Goal: Task Accomplishment & Management: Manage account settings

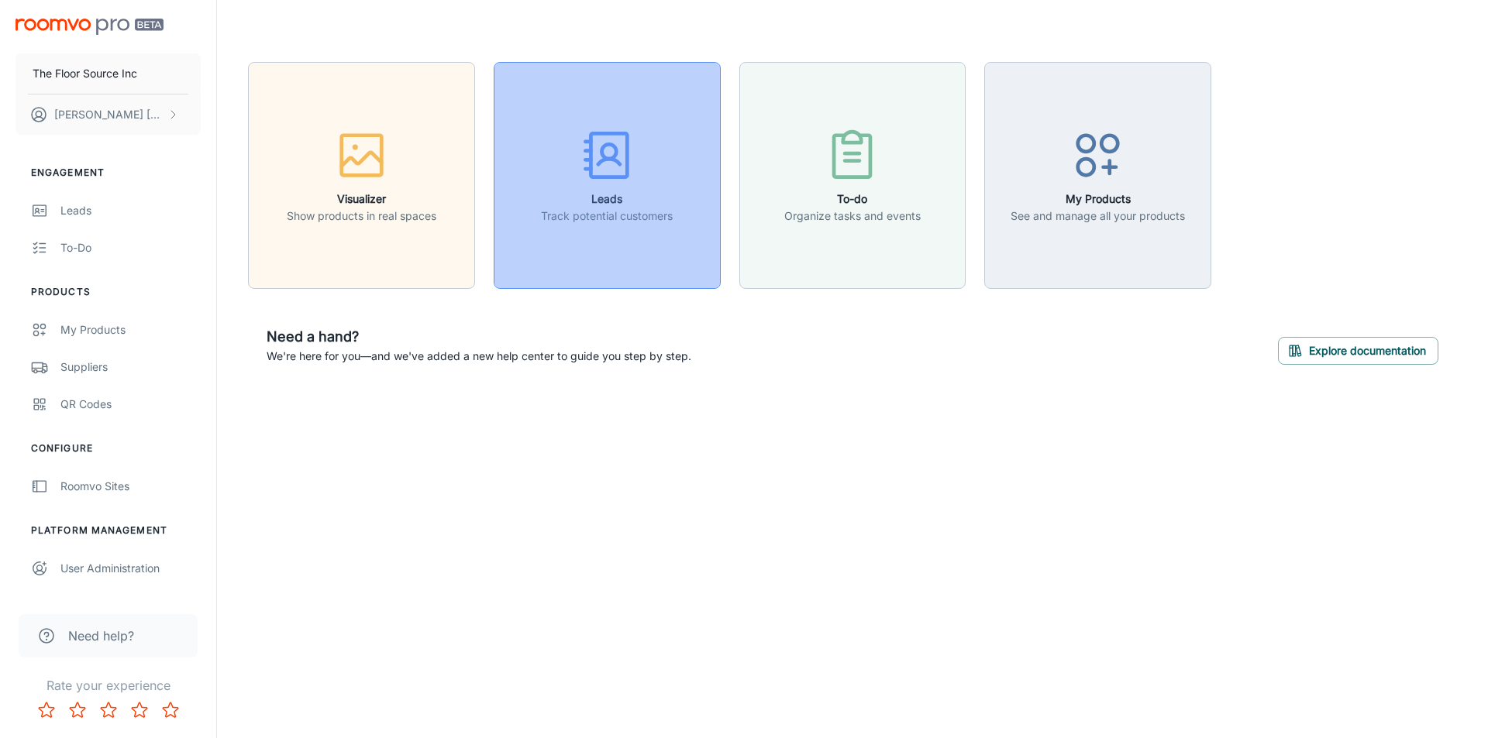
click at [636, 158] on div "button" at bounding box center [607, 158] width 132 height 64
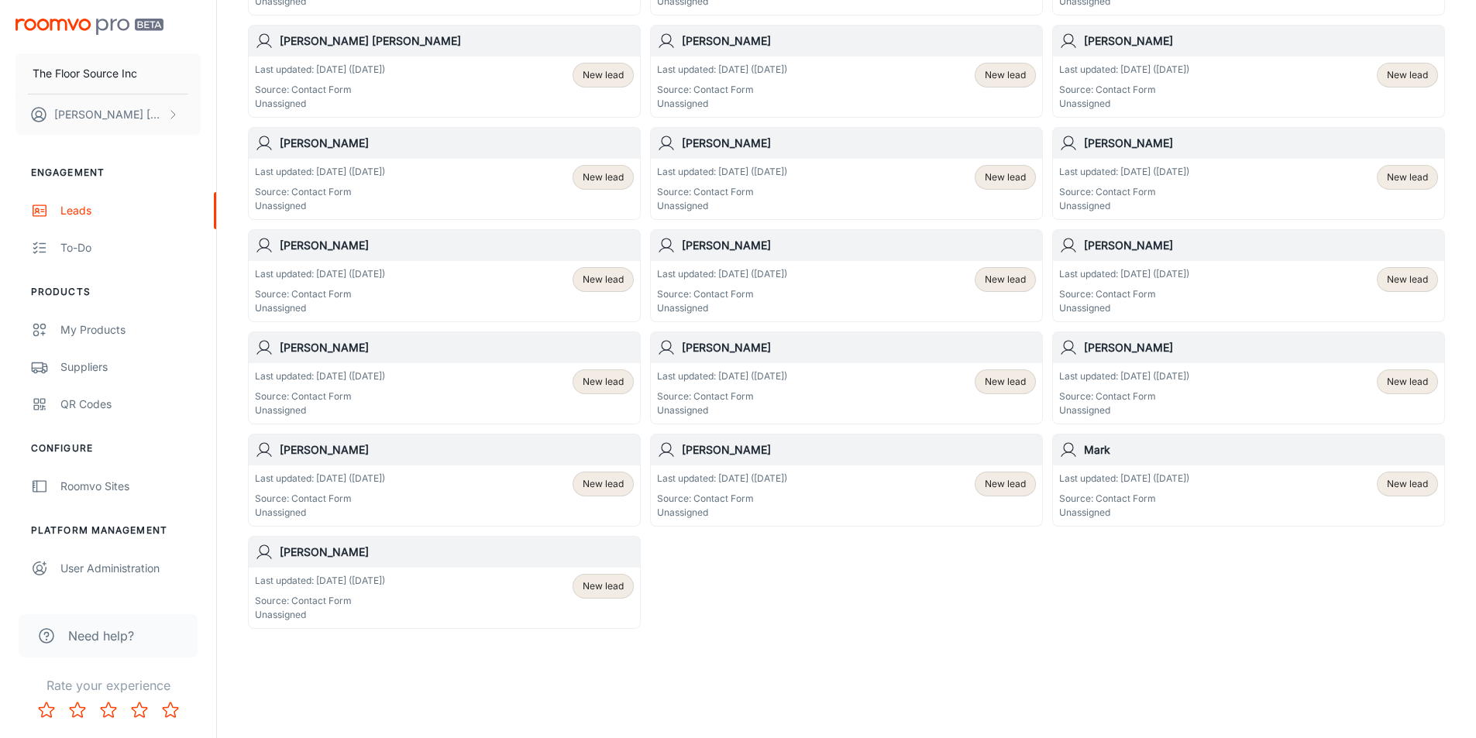
scroll to position [517, 0]
click at [611, 586] on span "New lead" at bounding box center [603, 584] width 41 height 14
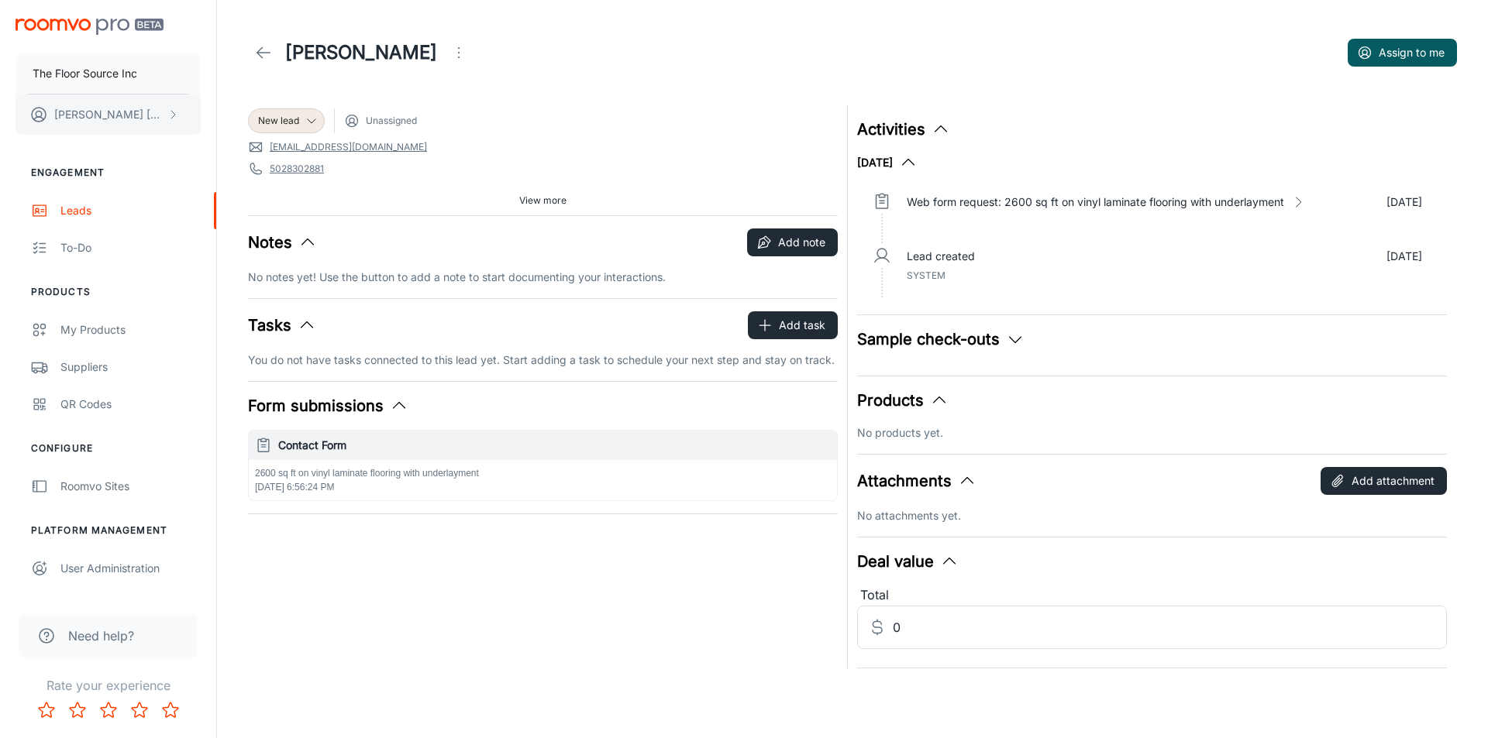
click at [174, 117] on icon "scrollable content" at bounding box center [173, 114] width 12 height 12
click at [174, 116] on div at bounding box center [744, 369] width 1488 height 738
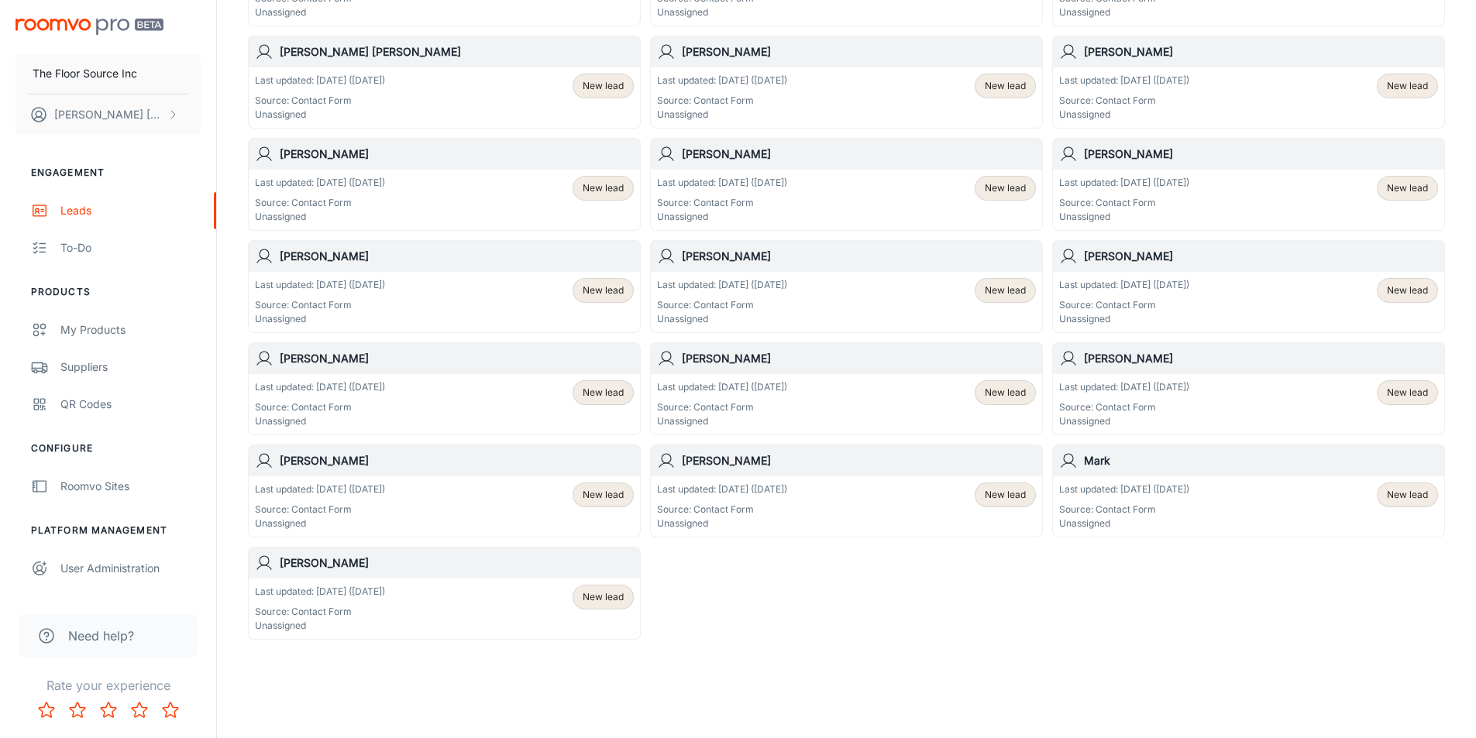
scroll to position [517, 0]
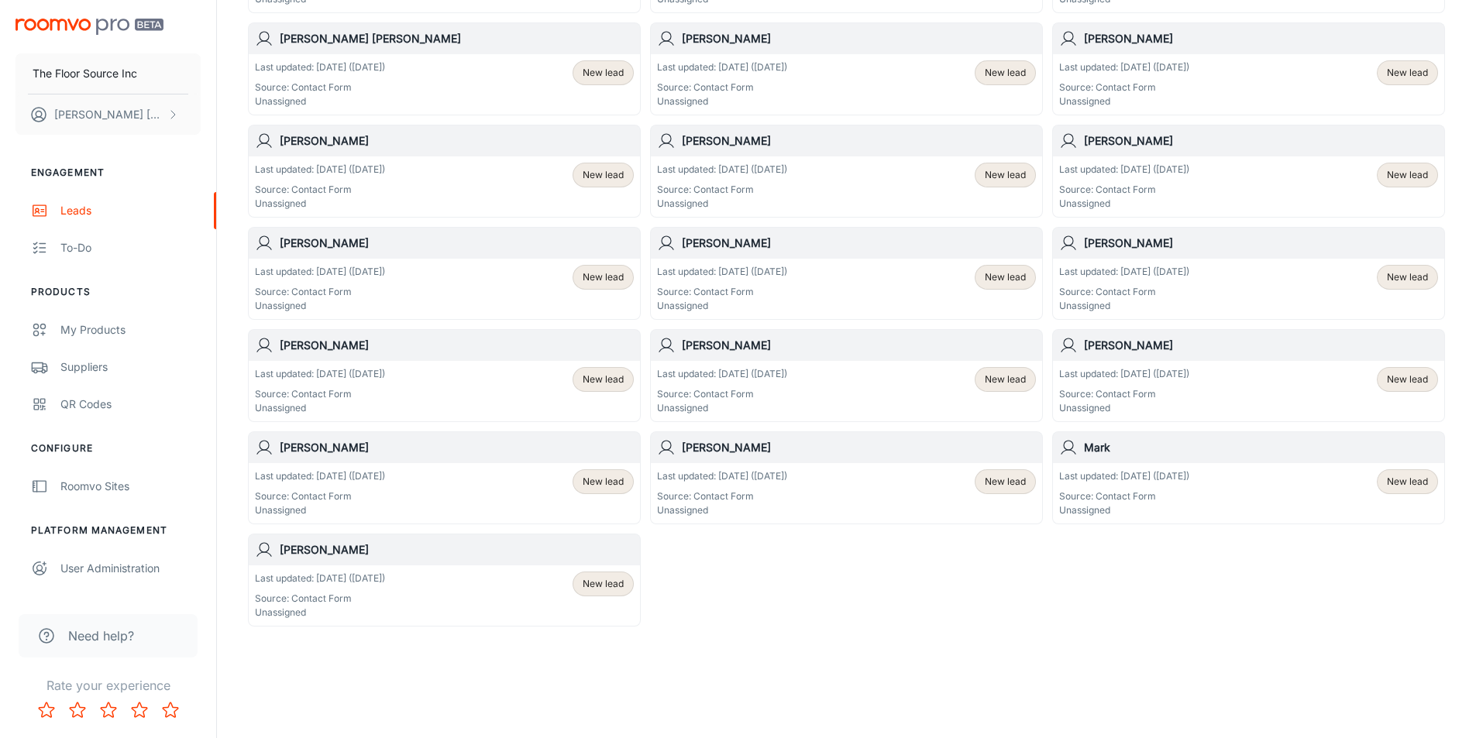
click at [1411, 477] on span "New lead" at bounding box center [1407, 482] width 41 height 14
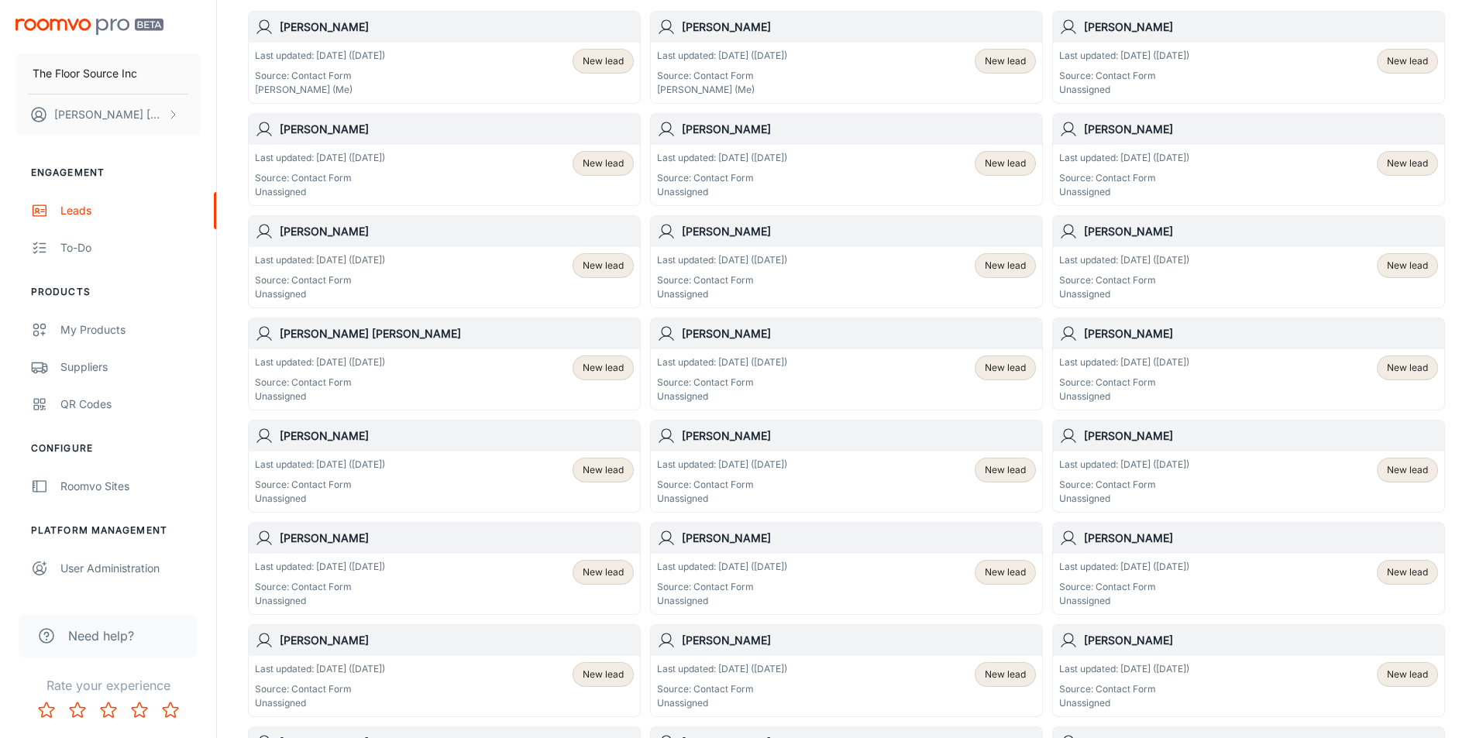
scroll to position [387, 0]
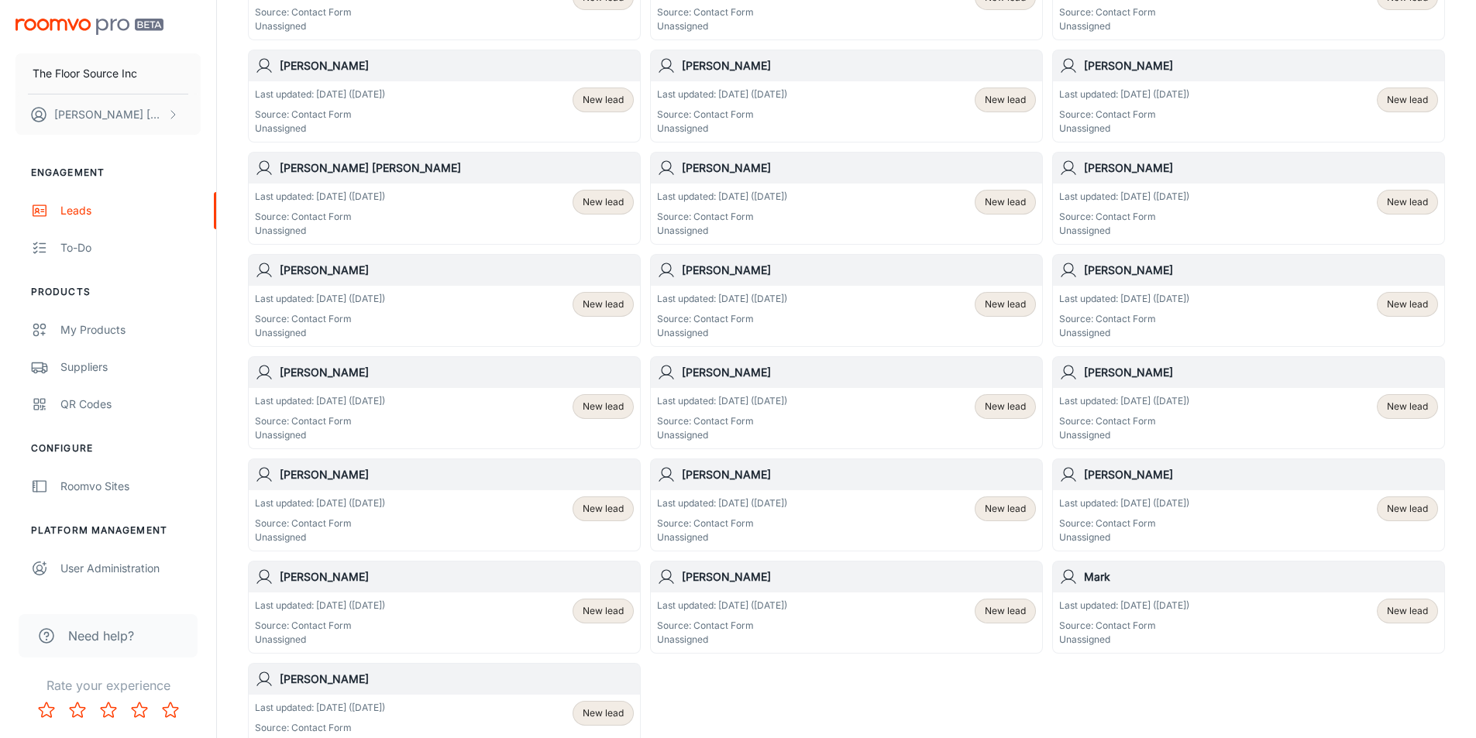
click at [1014, 607] on span "New lead" at bounding box center [1005, 611] width 41 height 14
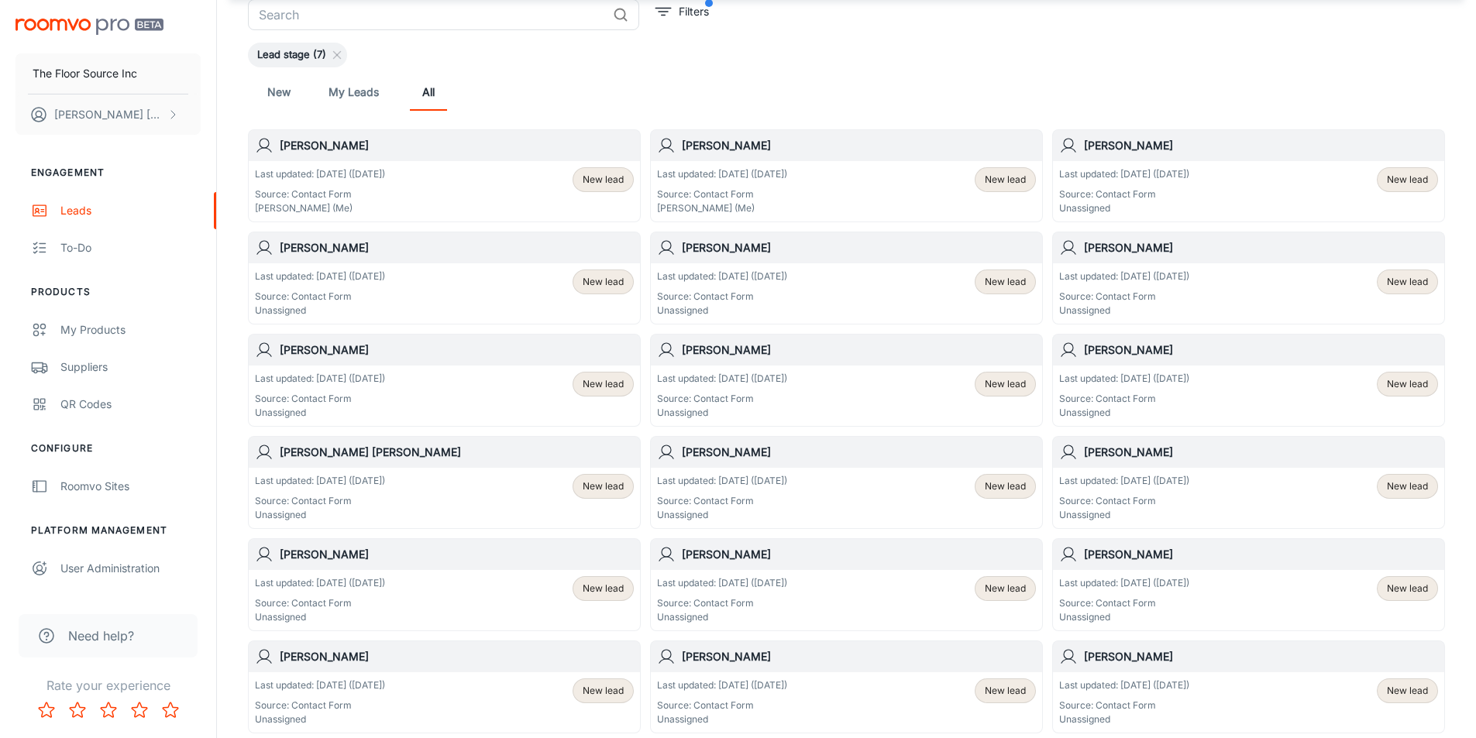
scroll to position [387, 0]
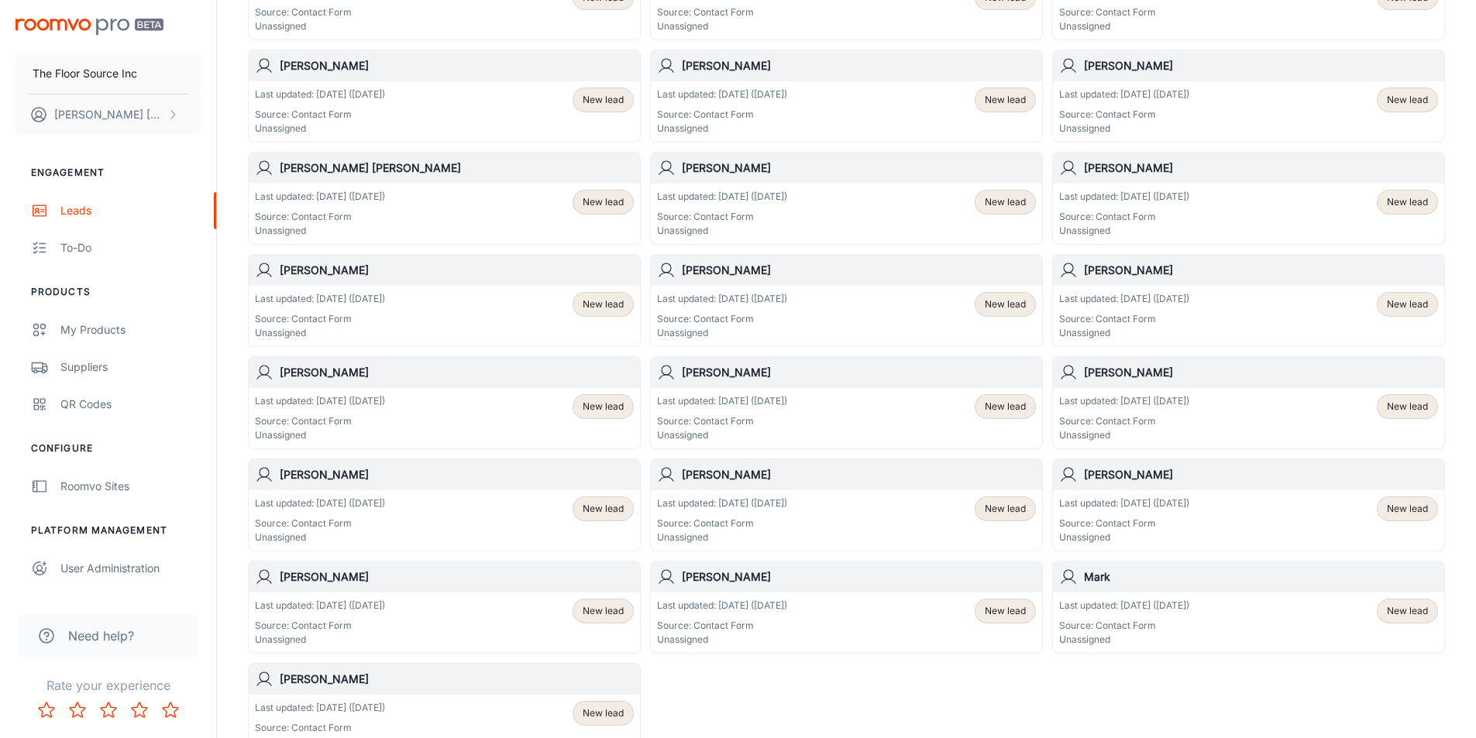
click at [601, 614] on span "New lead" at bounding box center [603, 611] width 41 height 14
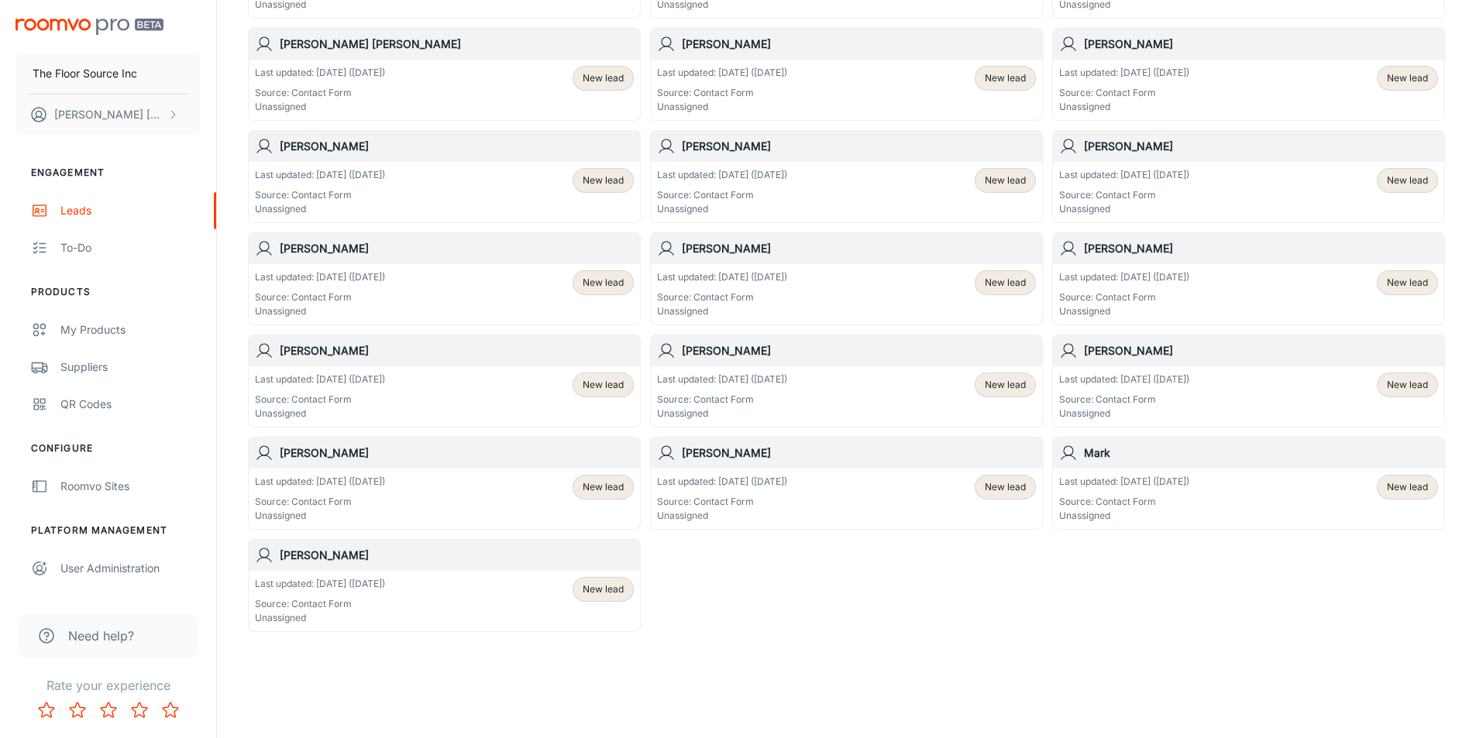
scroll to position [517, 0]
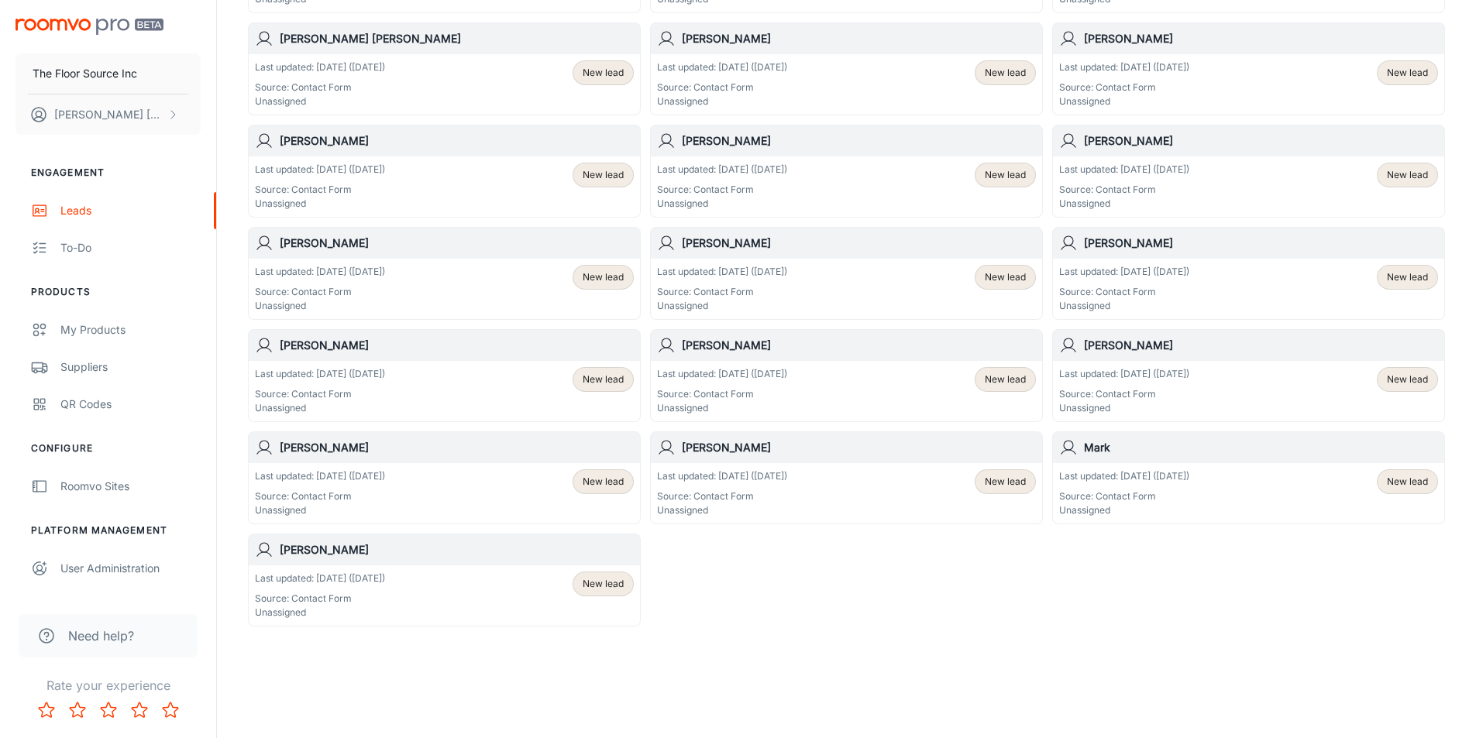
click at [608, 476] on span "New lead" at bounding box center [603, 482] width 41 height 14
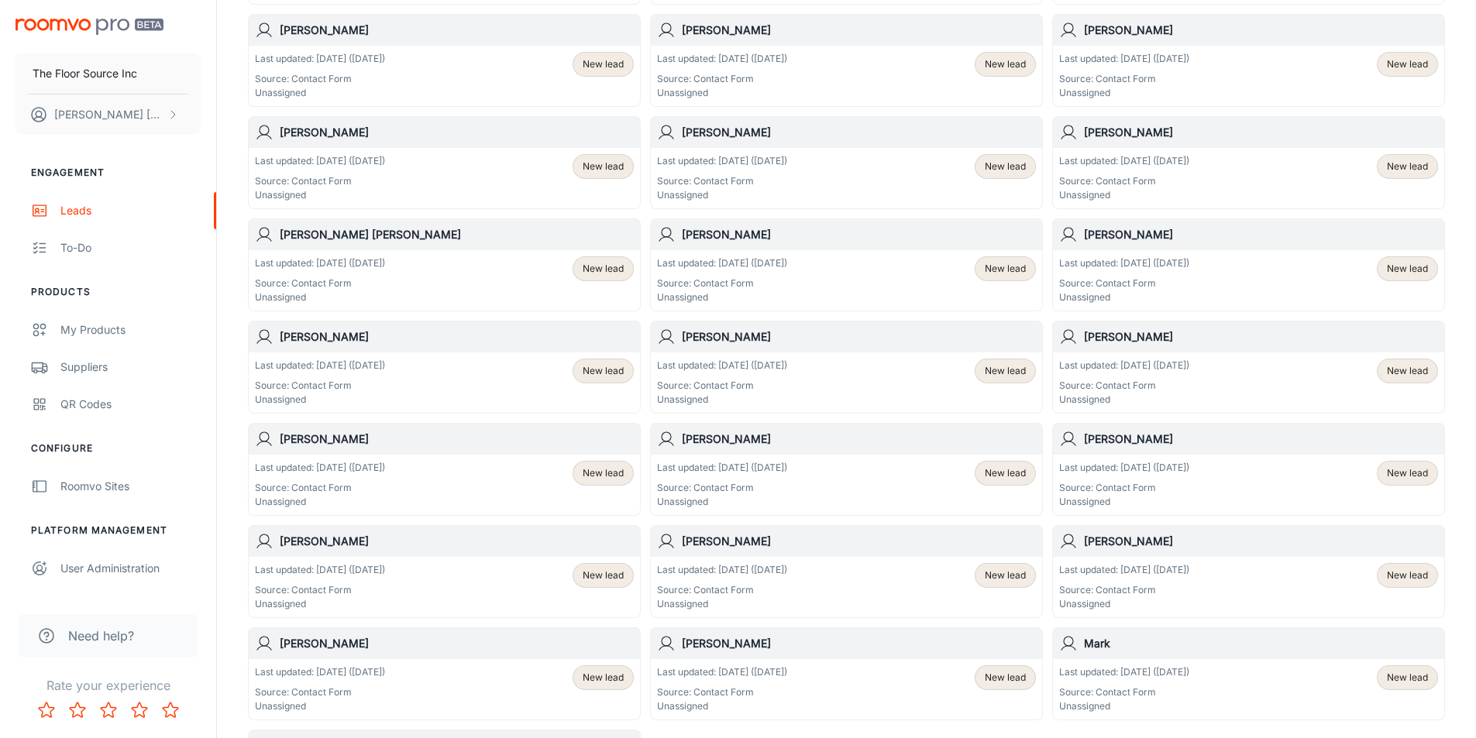
scroll to position [465, 0]
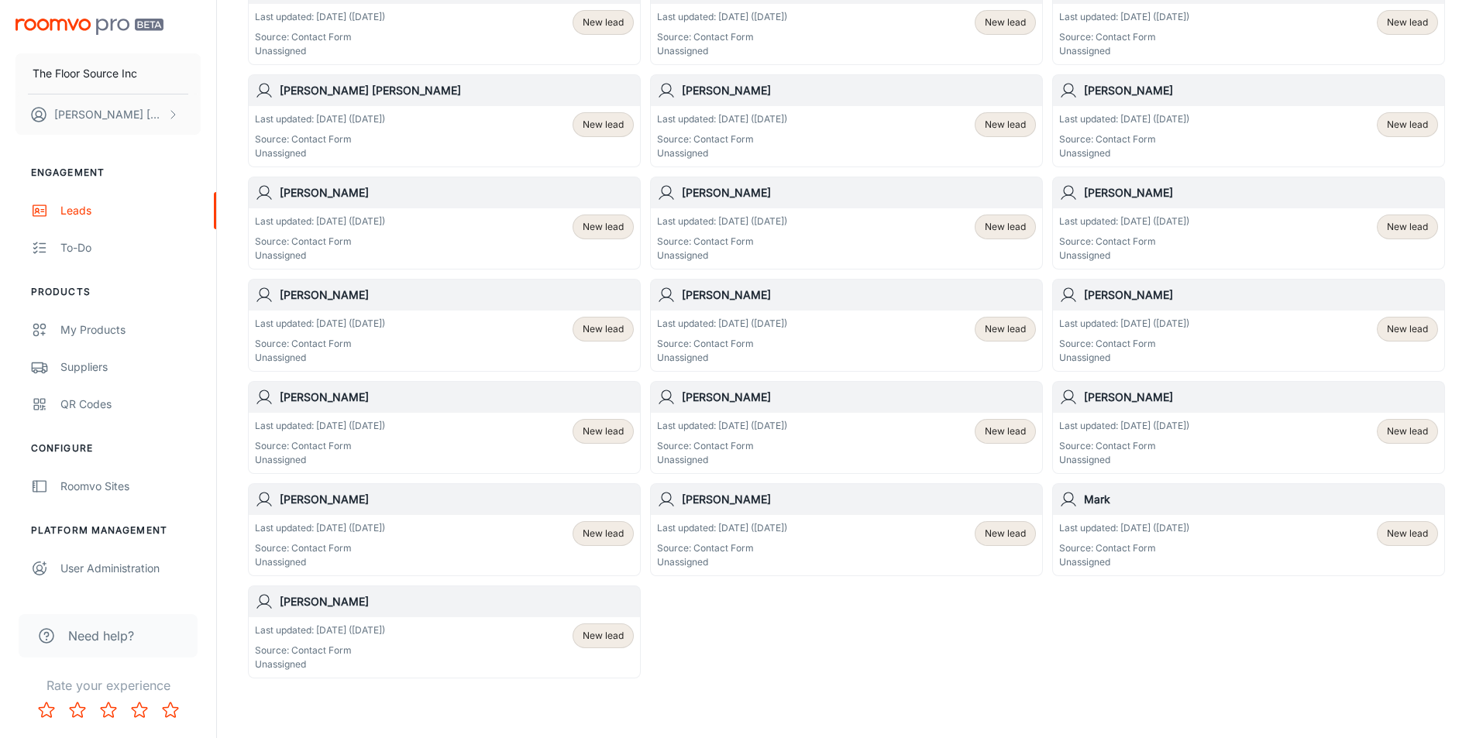
click at [1398, 426] on span "New lead" at bounding box center [1407, 432] width 41 height 14
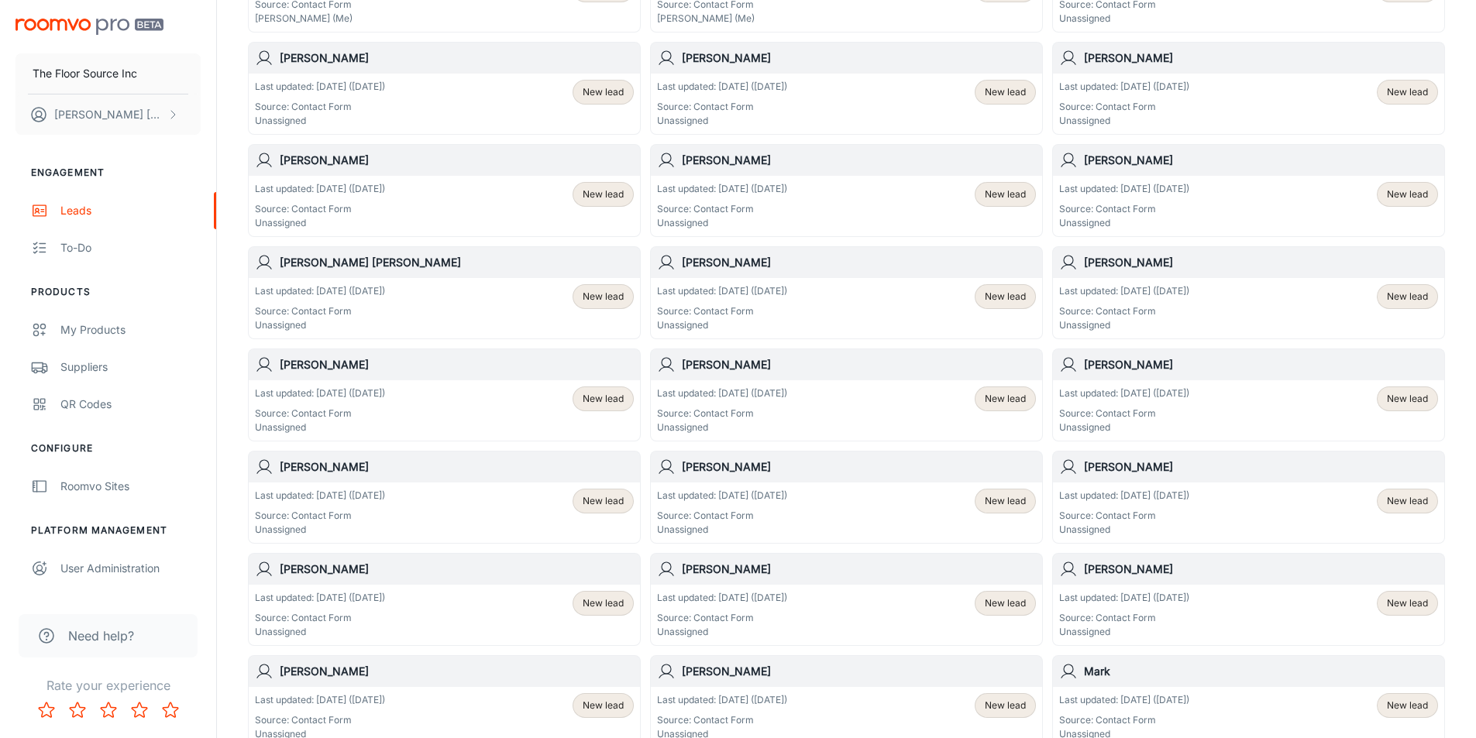
scroll to position [465, 0]
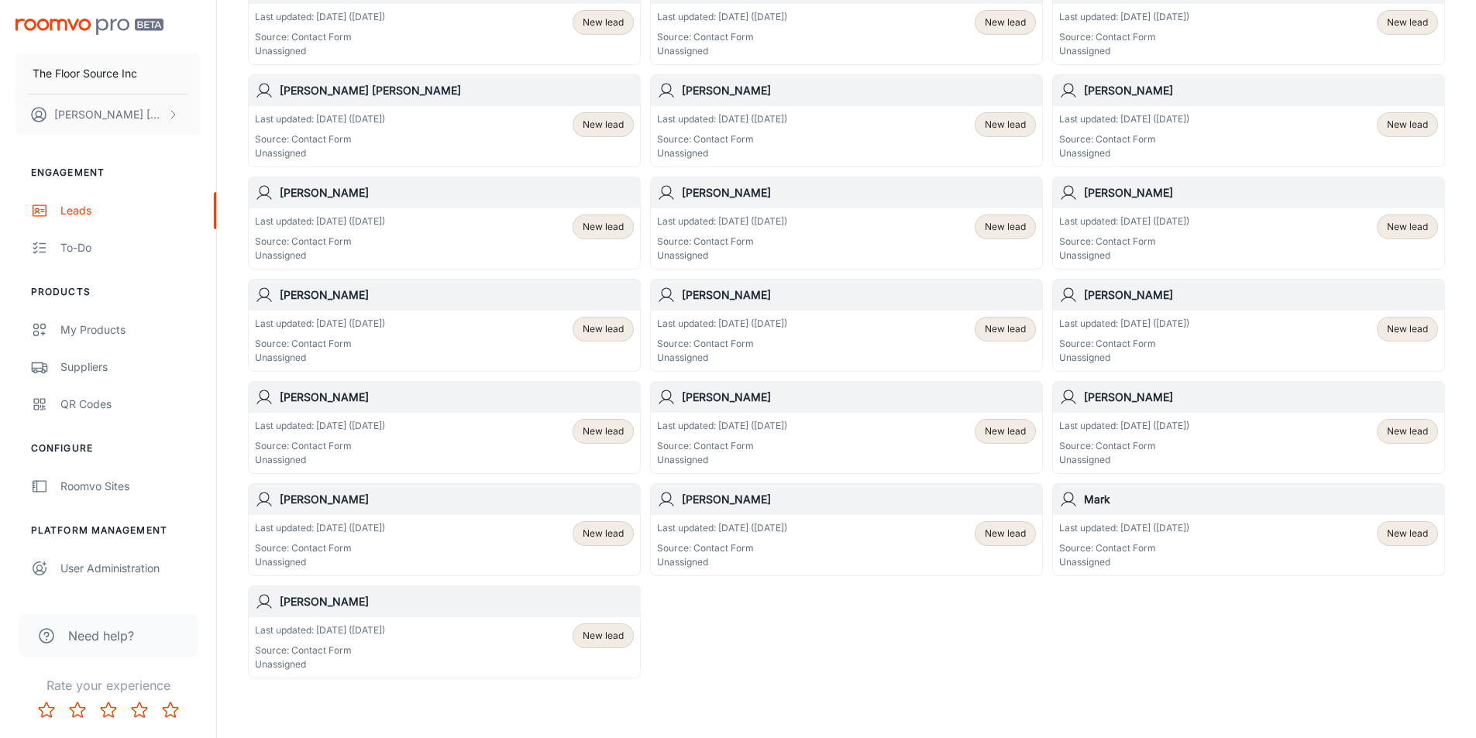
click at [1023, 432] on span "New lead" at bounding box center [1005, 432] width 41 height 14
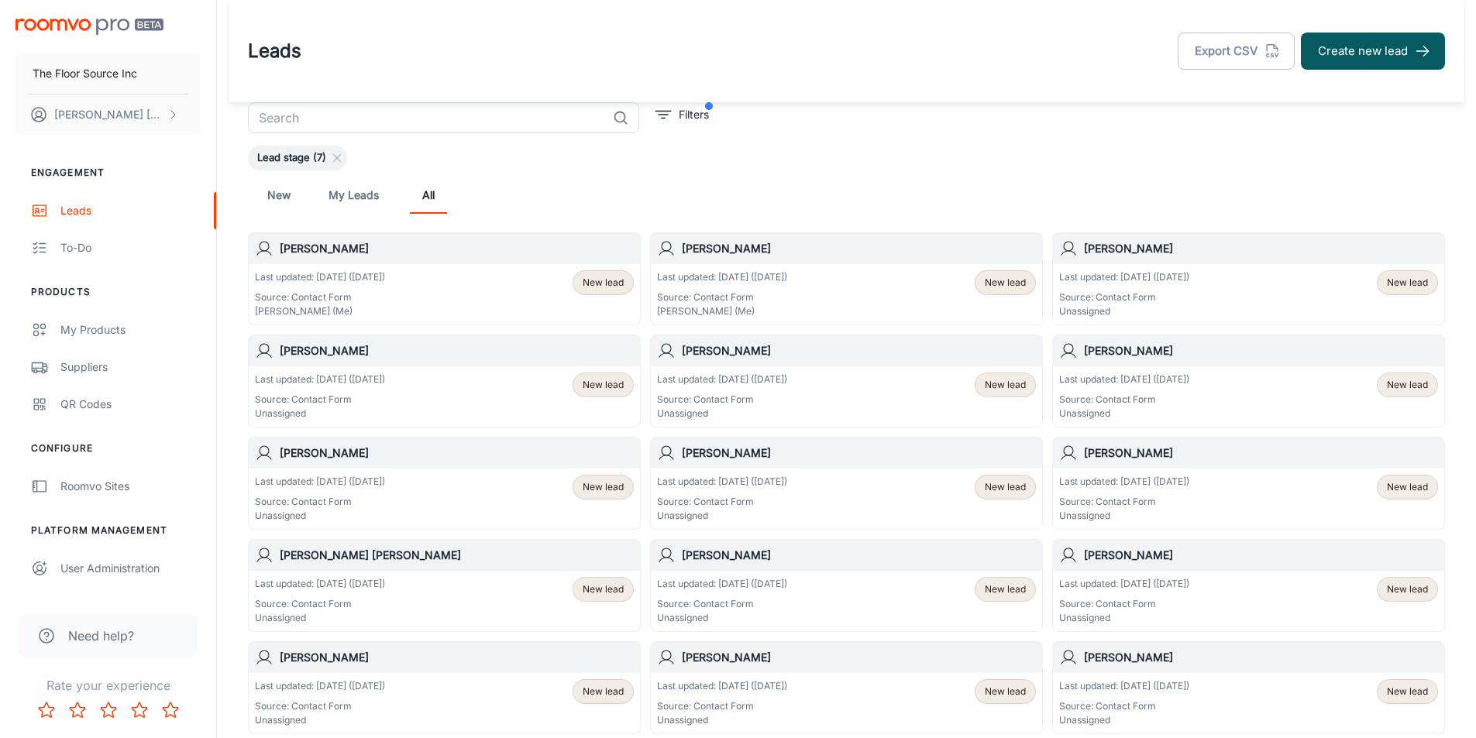
scroll to position [310, 0]
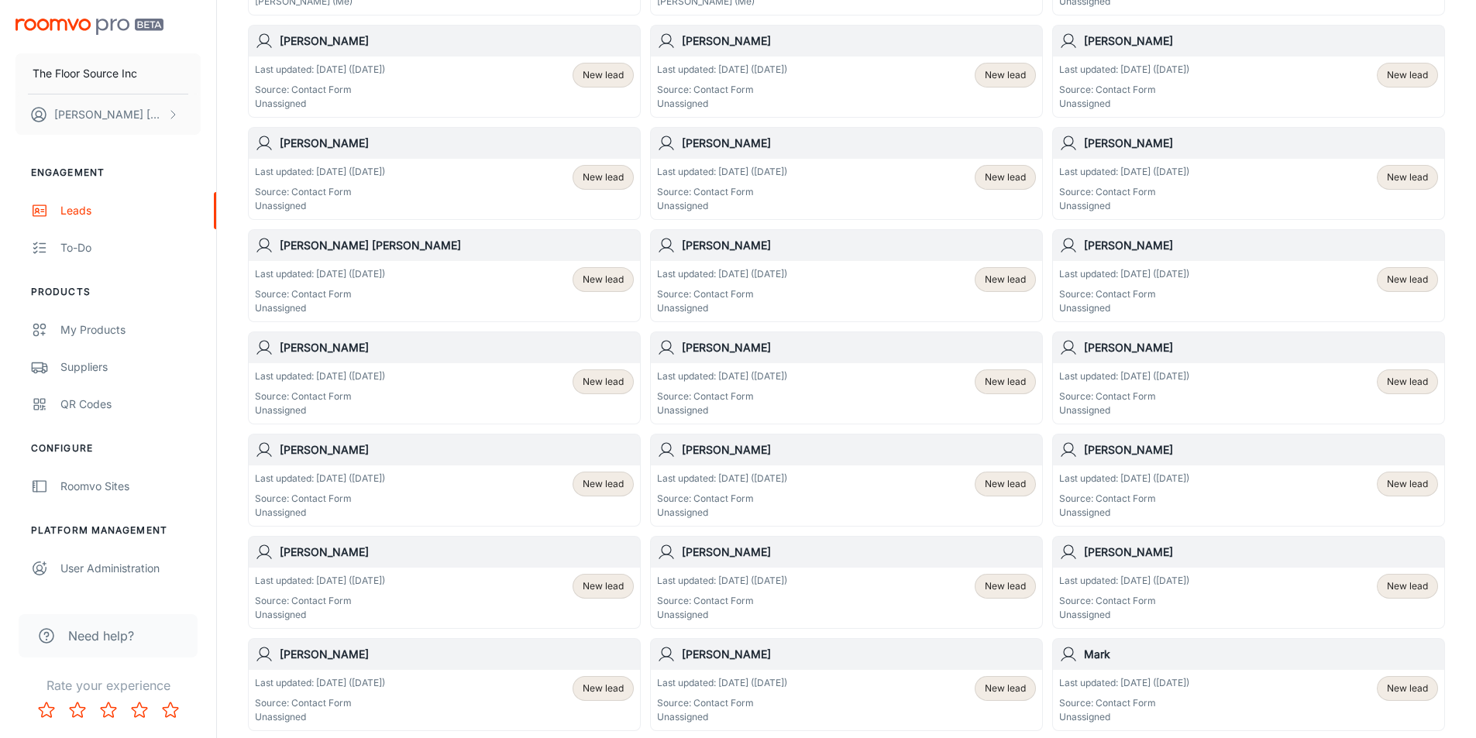
click at [610, 586] on span "New lead" at bounding box center [603, 587] width 41 height 14
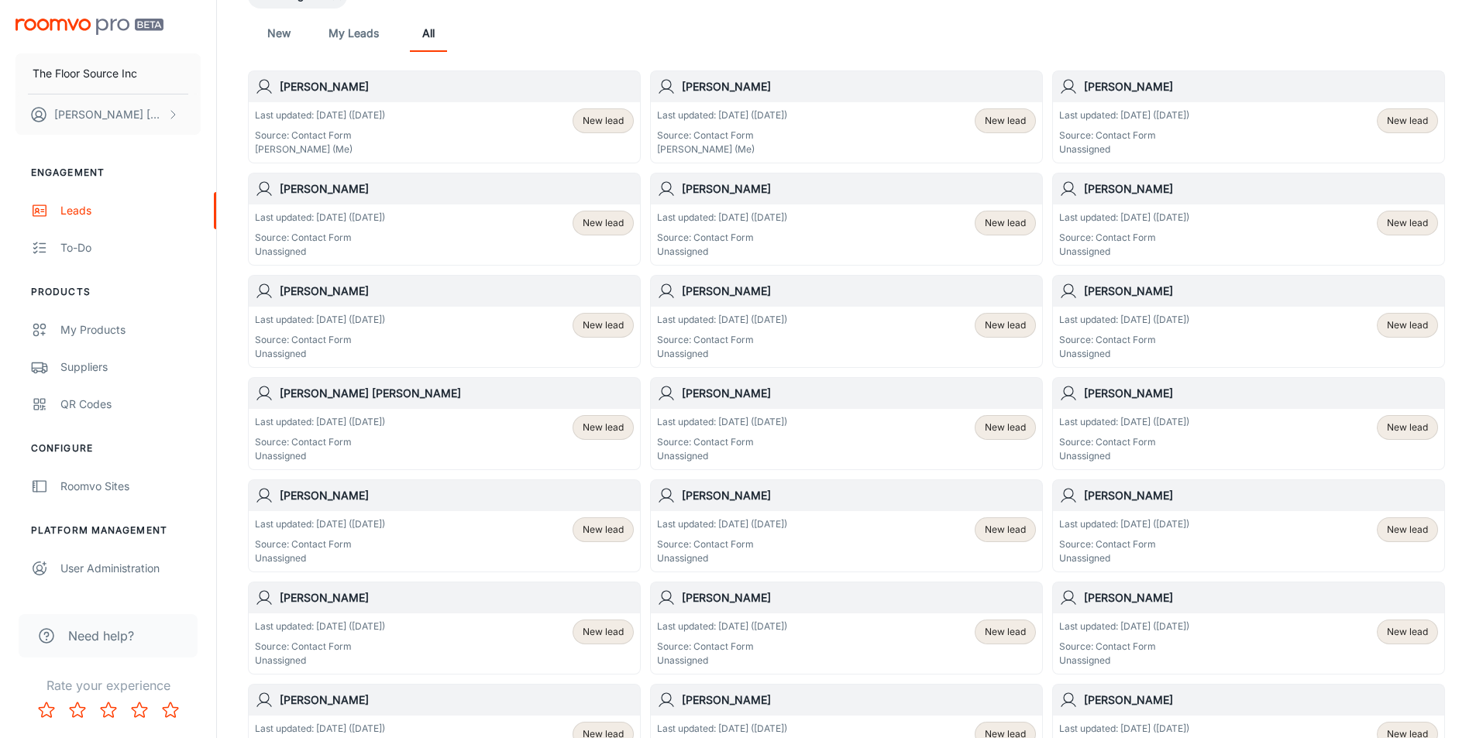
scroll to position [387, 0]
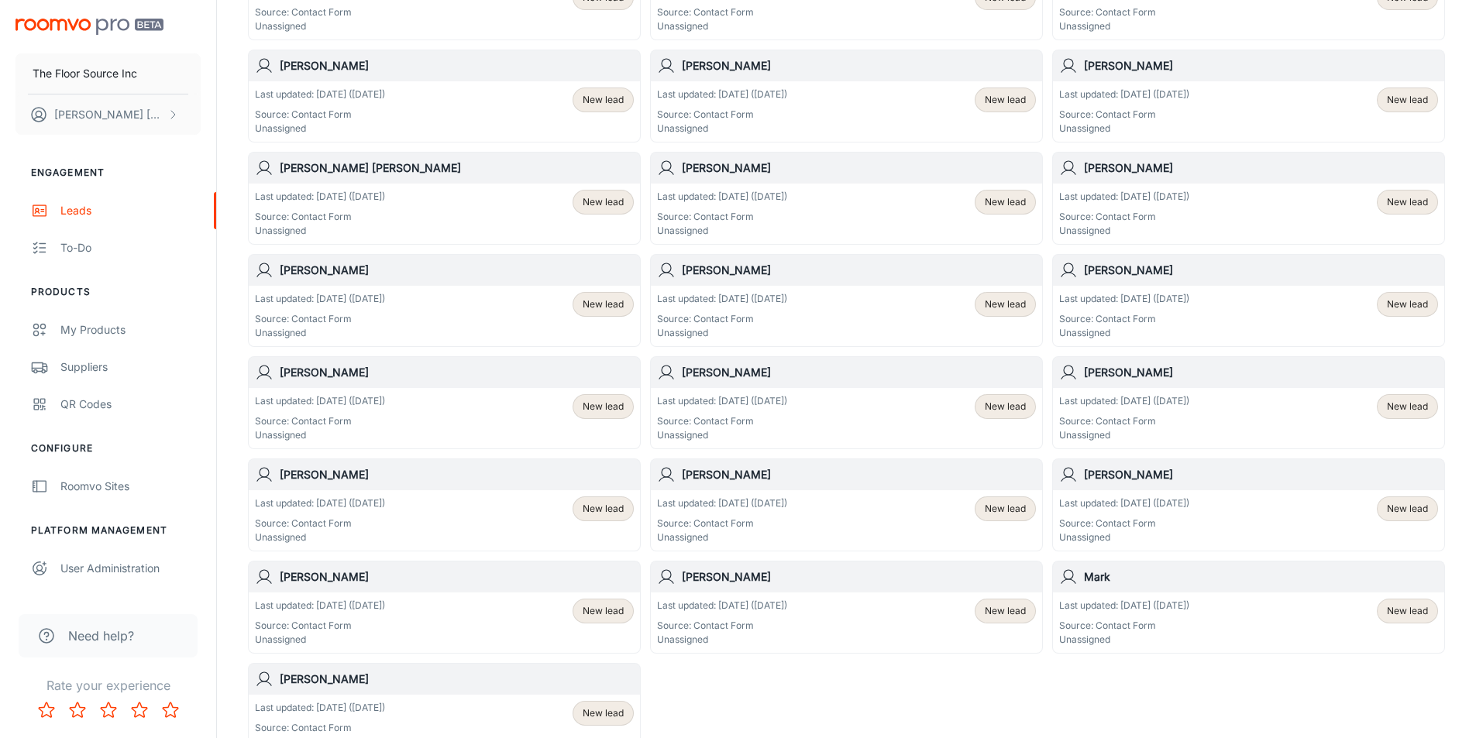
click at [1396, 404] on span "New lead" at bounding box center [1407, 407] width 41 height 14
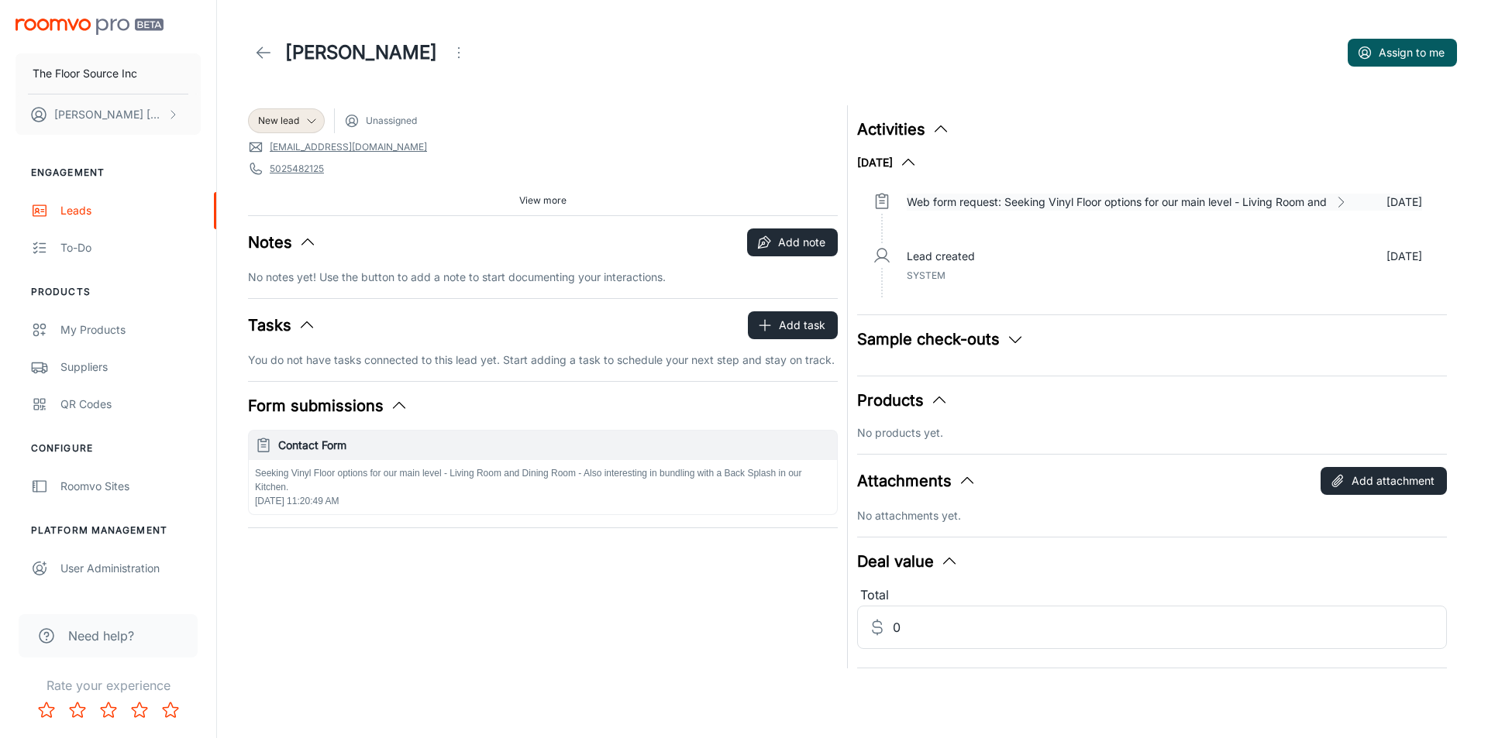
click at [1343, 199] on polyline at bounding box center [1340, 203] width 5 height 10
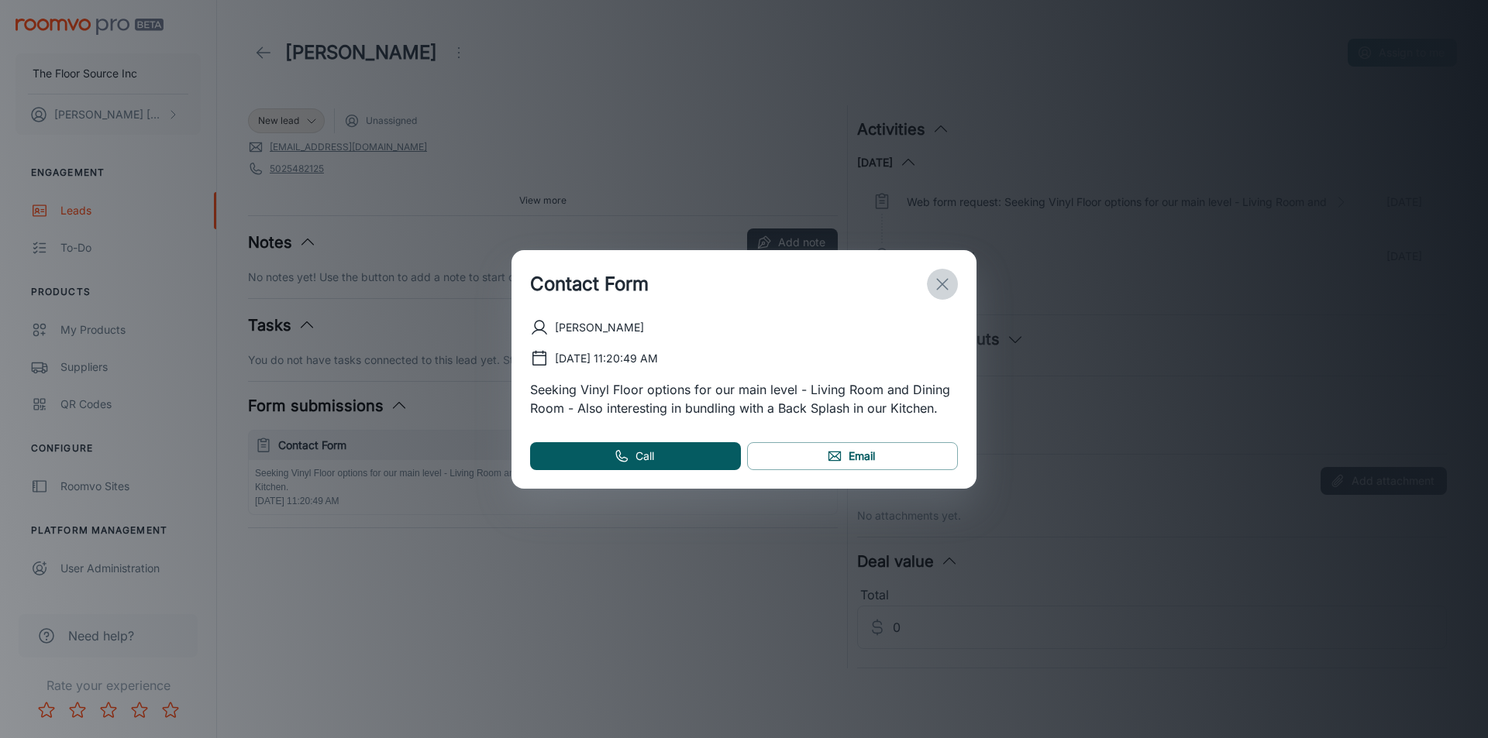
click at [947, 290] on icon "exit" at bounding box center [942, 284] width 19 height 19
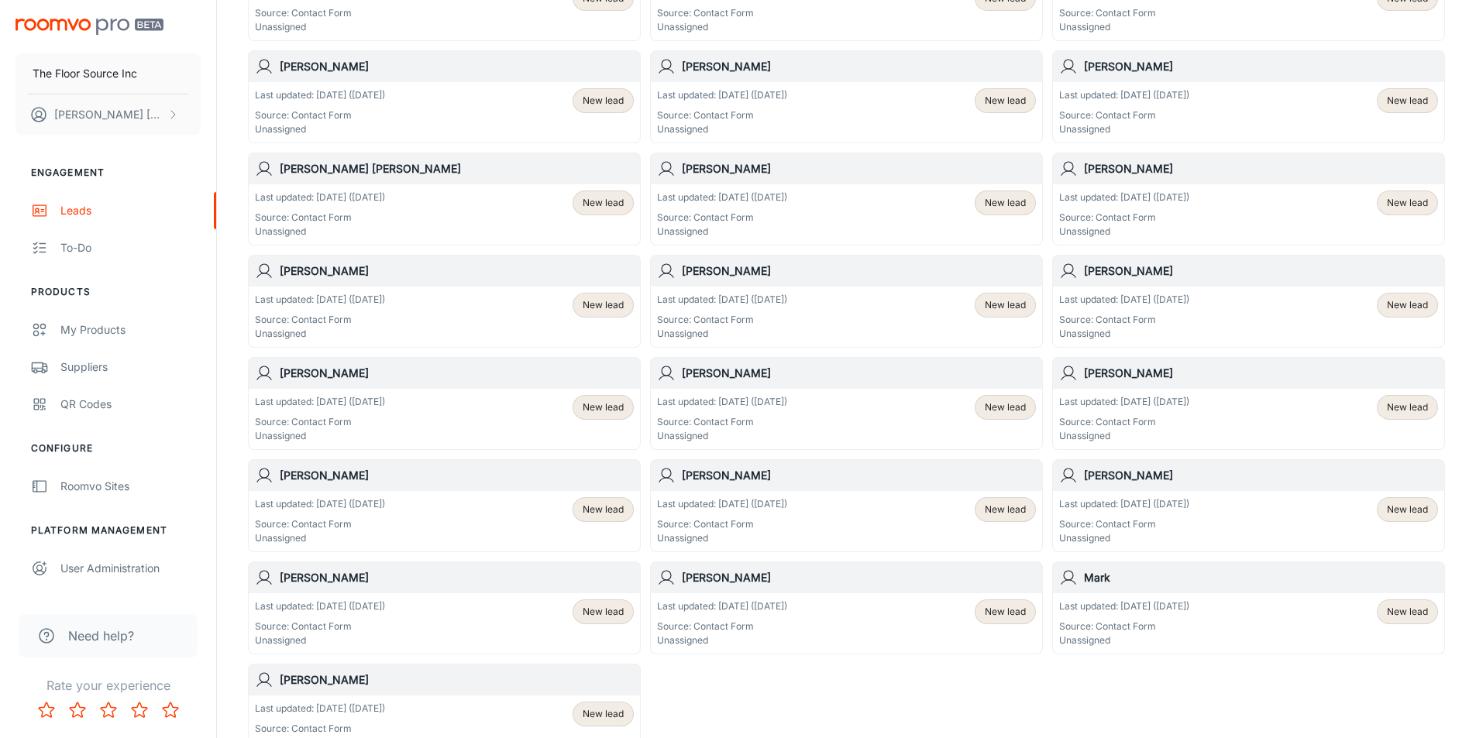
scroll to position [387, 0]
click at [994, 398] on div "New lead" at bounding box center [1005, 406] width 61 height 25
